Goal: Information Seeking & Learning: Learn about a topic

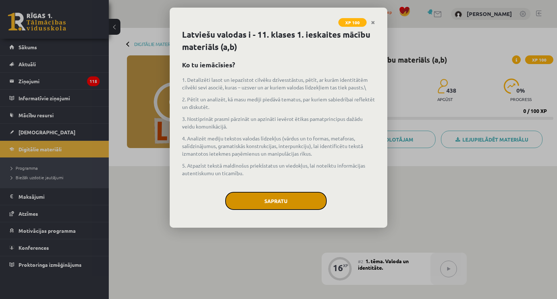
click at [306, 204] on button "Sapratu" at bounding box center [275, 201] width 101 height 18
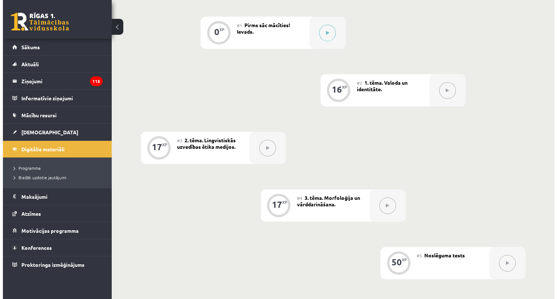
scroll to position [181, 0]
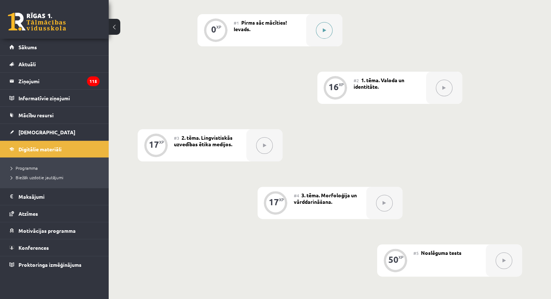
click at [327, 37] on button at bounding box center [324, 30] width 17 height 17
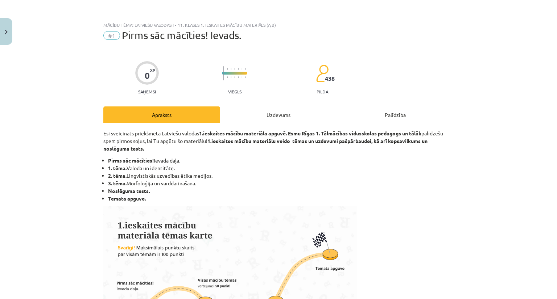
click at [323, 107] on div "Uzdevums" at bounding box center [278, 115] width 117 height 16
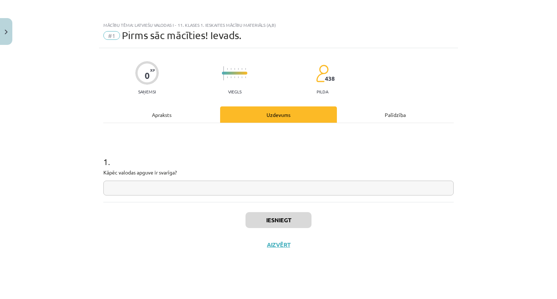
click at [175, 193] on input "text" at bounding box center [278, 188] width 350 height 15
type input "*"
click at [171, 194] on input "text" at bounding box center [278, 188] width 350 height 15
paste input "**********"
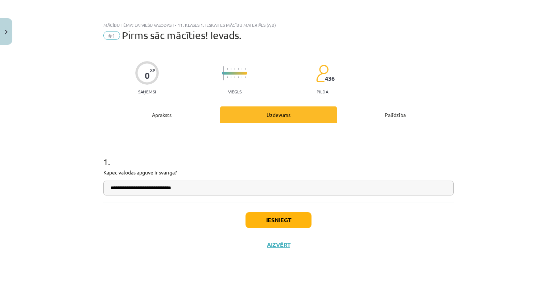
type input "**********"
click at [281, 219] on button "Iesniegt" at bounding box center [278, 220] width 66 height 16
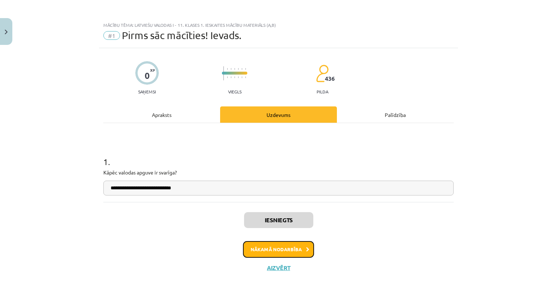
click at [278, 246] on button "Nākamā nodarbība" at bounding box center [278, 249] width 71 height 17
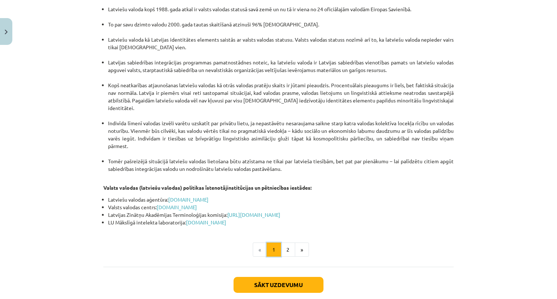
click at [277, 243] on button "1" at bounding box center [273, 250] width 14 height 14
click at [285, 243] on button "2" at bounding box center [288, 250] width 14 height 14
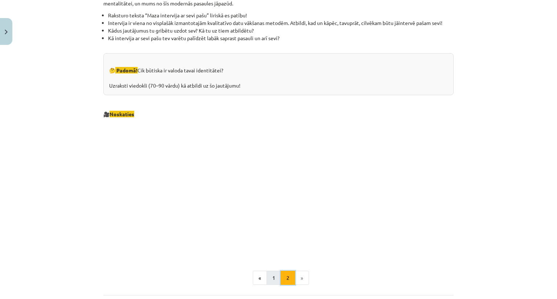
scroll to position [680, 0]
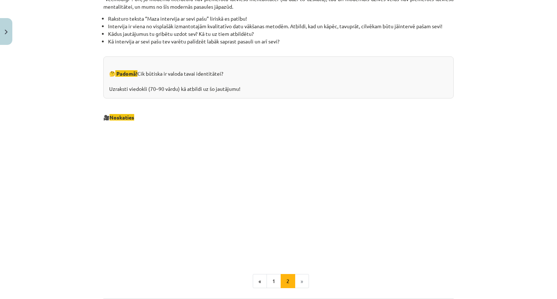
drag, startPoint x: 103, startPoint y: 86, endPoint x: 265, endPoint y: 85, distance: 162.0
click at [264, 85] on div "🤔 Padomā! Cik būtiska ir valoda tavai identitātei? Uzraksti viedokli (70–90 vār…" at bounding box center [278, 78] width 350 height 42
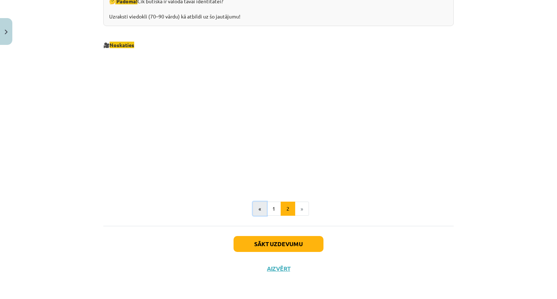
click at [263, 216] on button "«" at bounding box center [260, 209] width 14 height 14
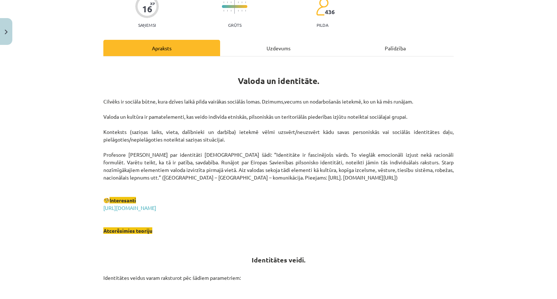
scroll to position [72, 0]
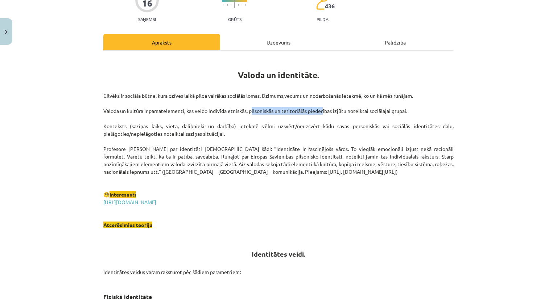
drag, startPoint x: 248, startPoint y: 111, endPoint x: 319, endPoint y: 111, distance: 71.0
click at [319, 111] on p "Cilvēks ir sociāla būtne, kura dzīves laikā pilda vairākas sociālās lomas. Dzim…" at bounding box center [278, 160] width 350 height 137
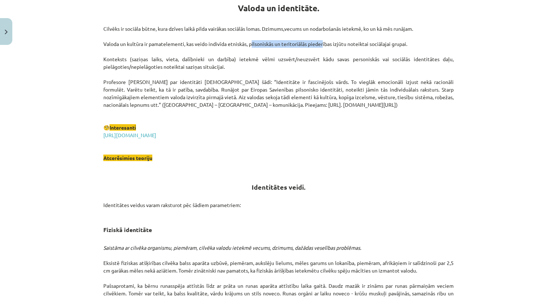
scroll to position [145, 0]
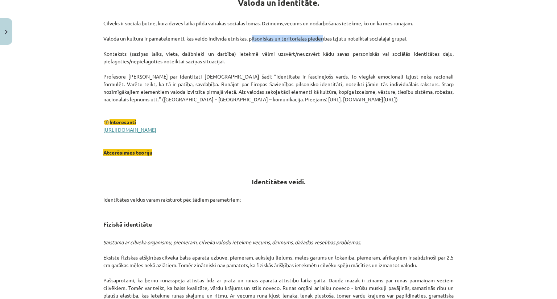
click at [148, 129] on link "[URL][DOMAIN_NAME]" at bounding box center [129, 130] width 53 height 7
drag, startPoint x: 178, startPoint y: 129, endPoint x: 96, endPoint y: 130, distance: 81.9
copy link "[URL][DOMAIN_NAME]"
